Goal: Transaction & Acquisition: Purchase product/service

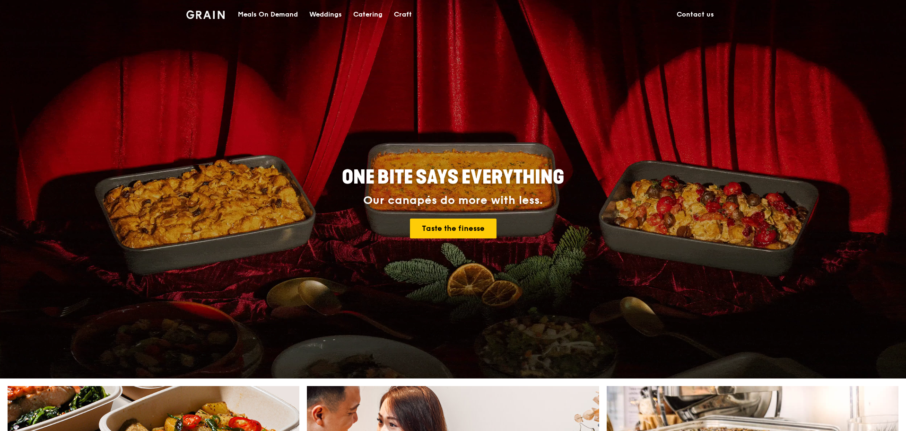
click at [268, 16] on div "Meals On Demand" at bounding box center [268, 14] width 60 height 28
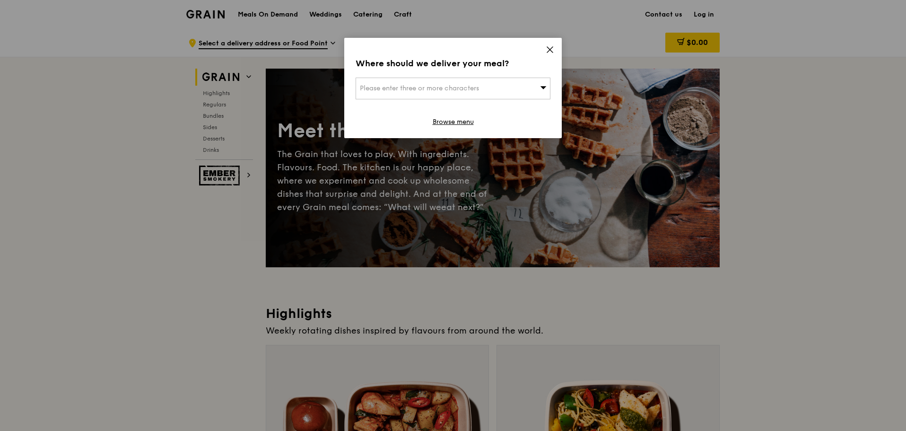
click at [550, 47] on icon at bounding box center [550, 49] width 9 height 9
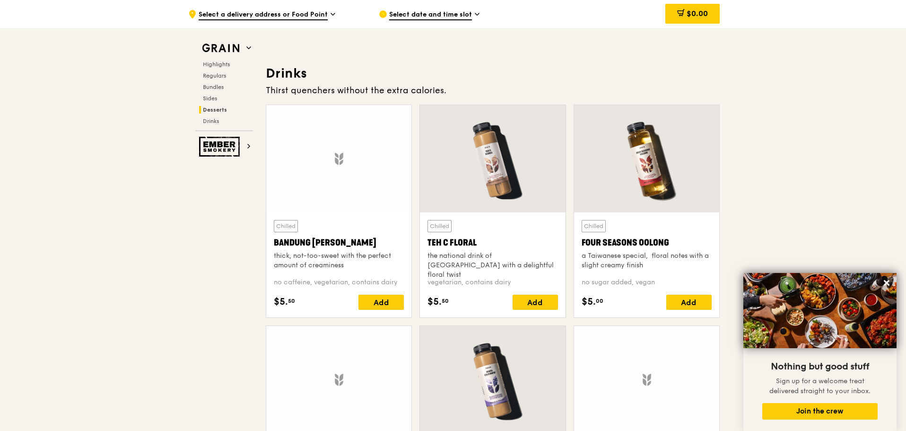
scroll to position [3058, 0]
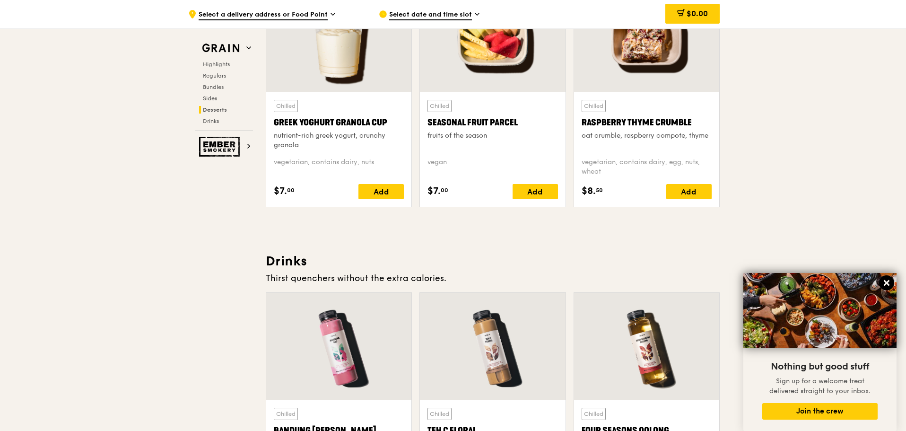
click at [890, 282] on icon at bounding box center [886, 283] width 9 height 9
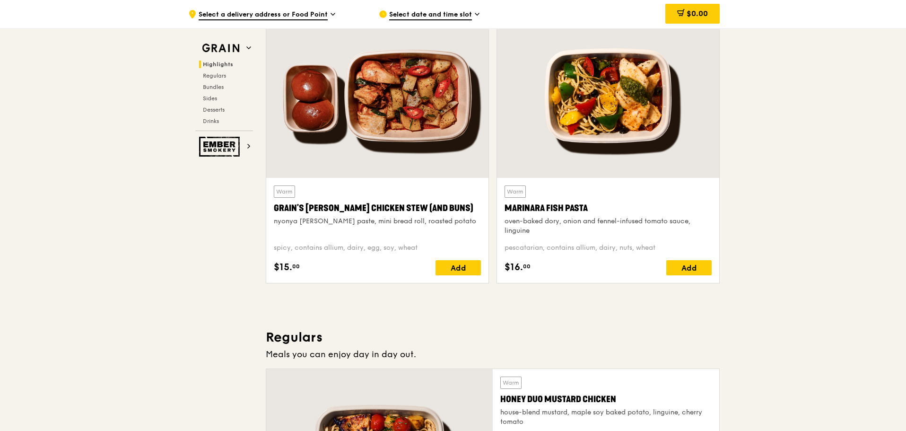
scroll to position [95, 0]
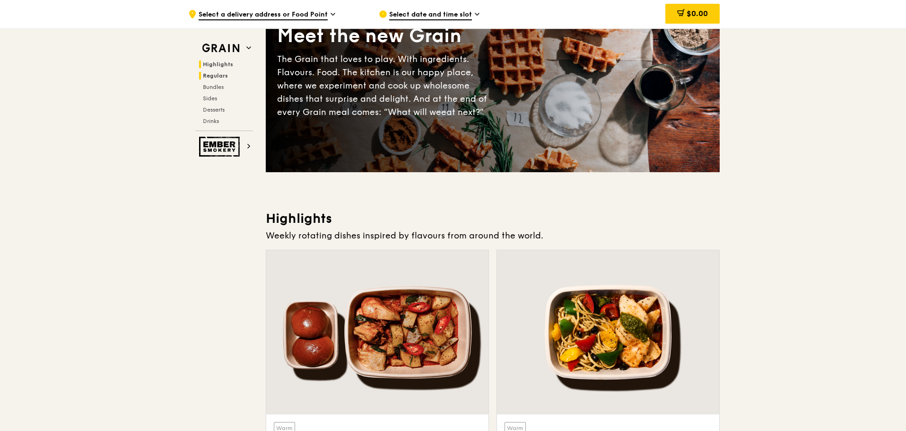
click at [224, 73] on span "Regulars" at bounding box center [215, 75] width 25 height 7
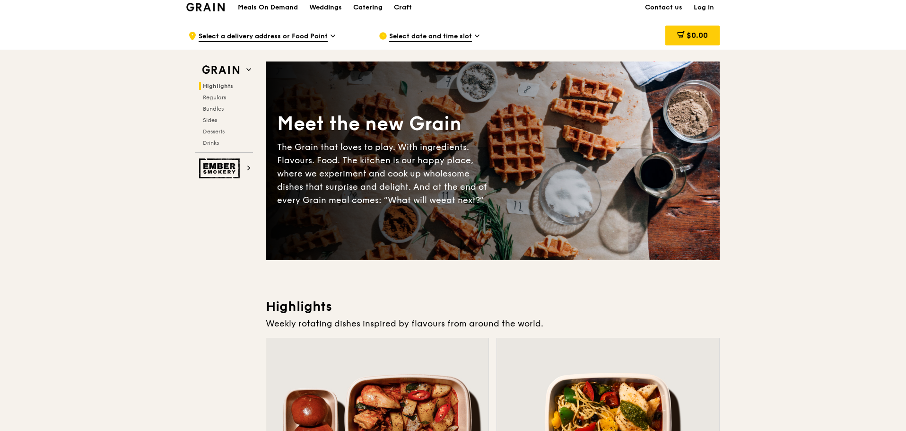
scroll to position [0, 0]
